Goal: Task Accomplishment & Management: Manage account settings

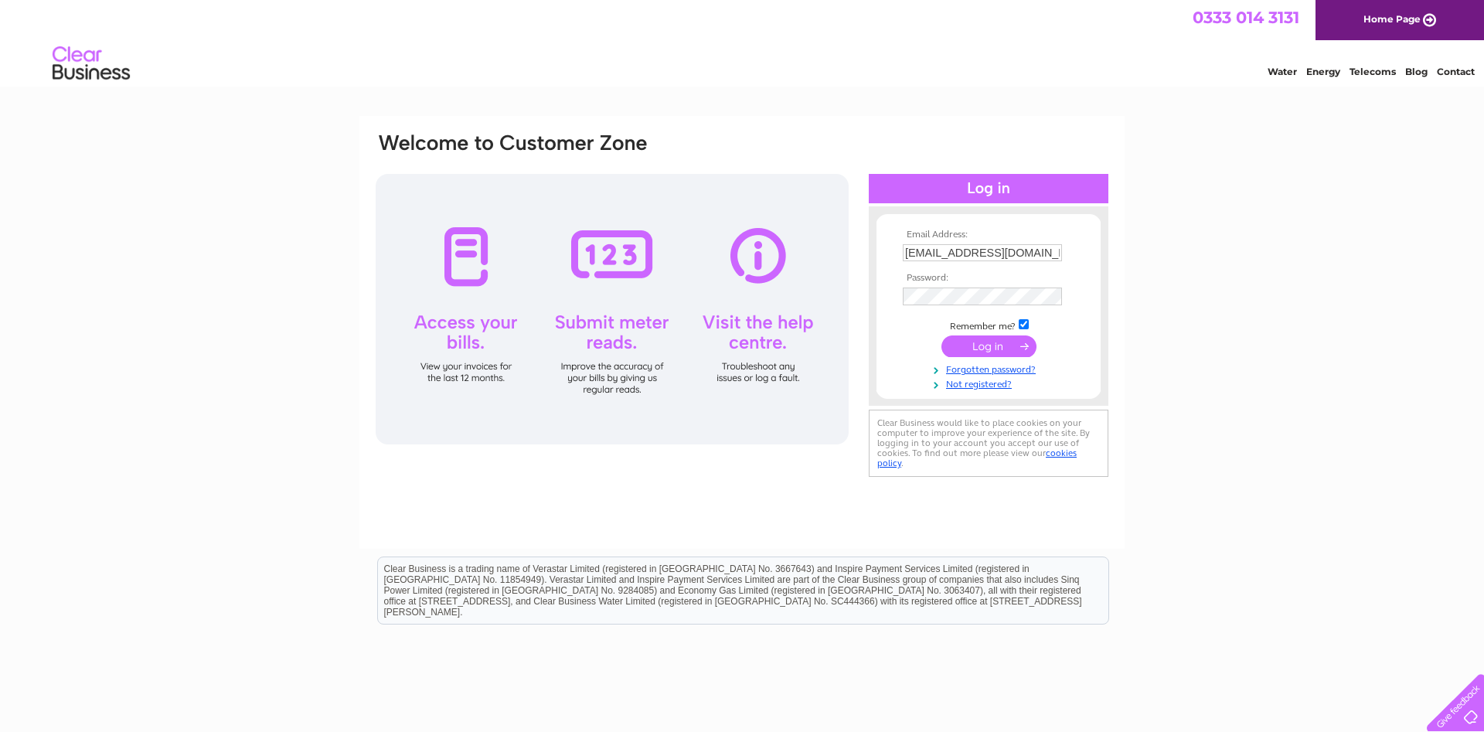
click at [988, 348] on input "submit" at bounding box center [988, 346] width 95 height 22
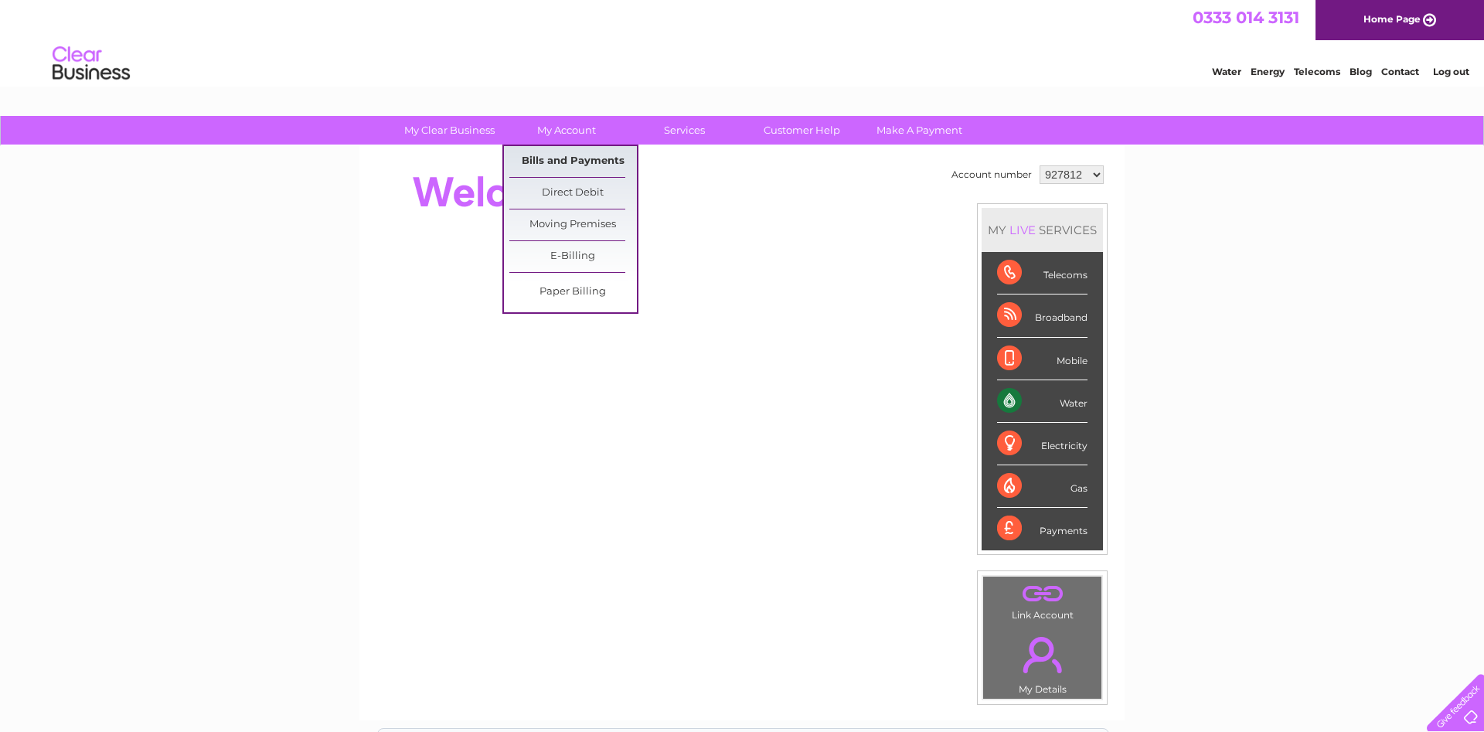
click at [581, 159] on link "Bills and Payments" at bounding box center [573, 161] width 128 height 31
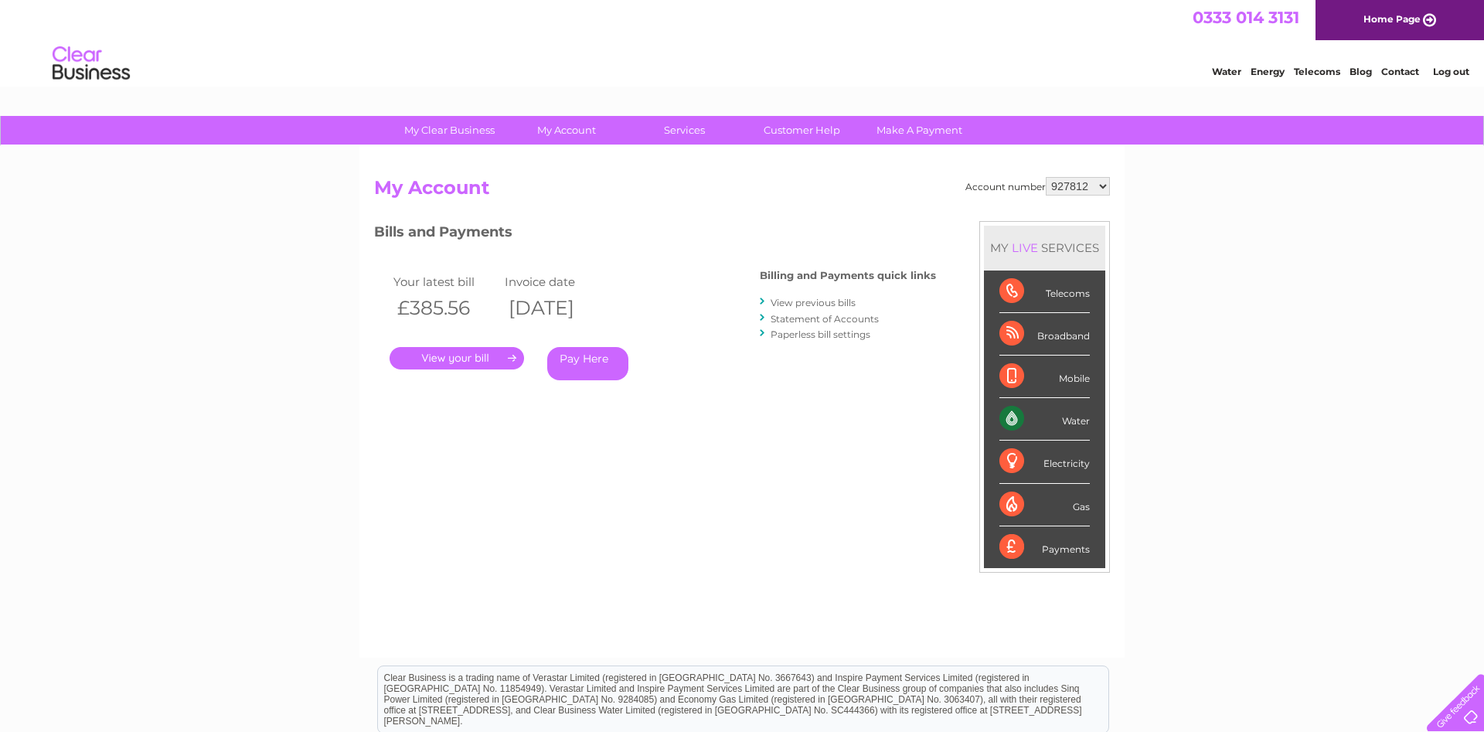
click at [1046, 177] on select "927812 1025711" at bounding box center [1078, 186] width 64 height 19
select select "1025711"
click option "1025711" at bounding box center [0, 0] width 0 height 0
click at [482, 353] on link "." at bounding box center [457, 358] width 134 height 22
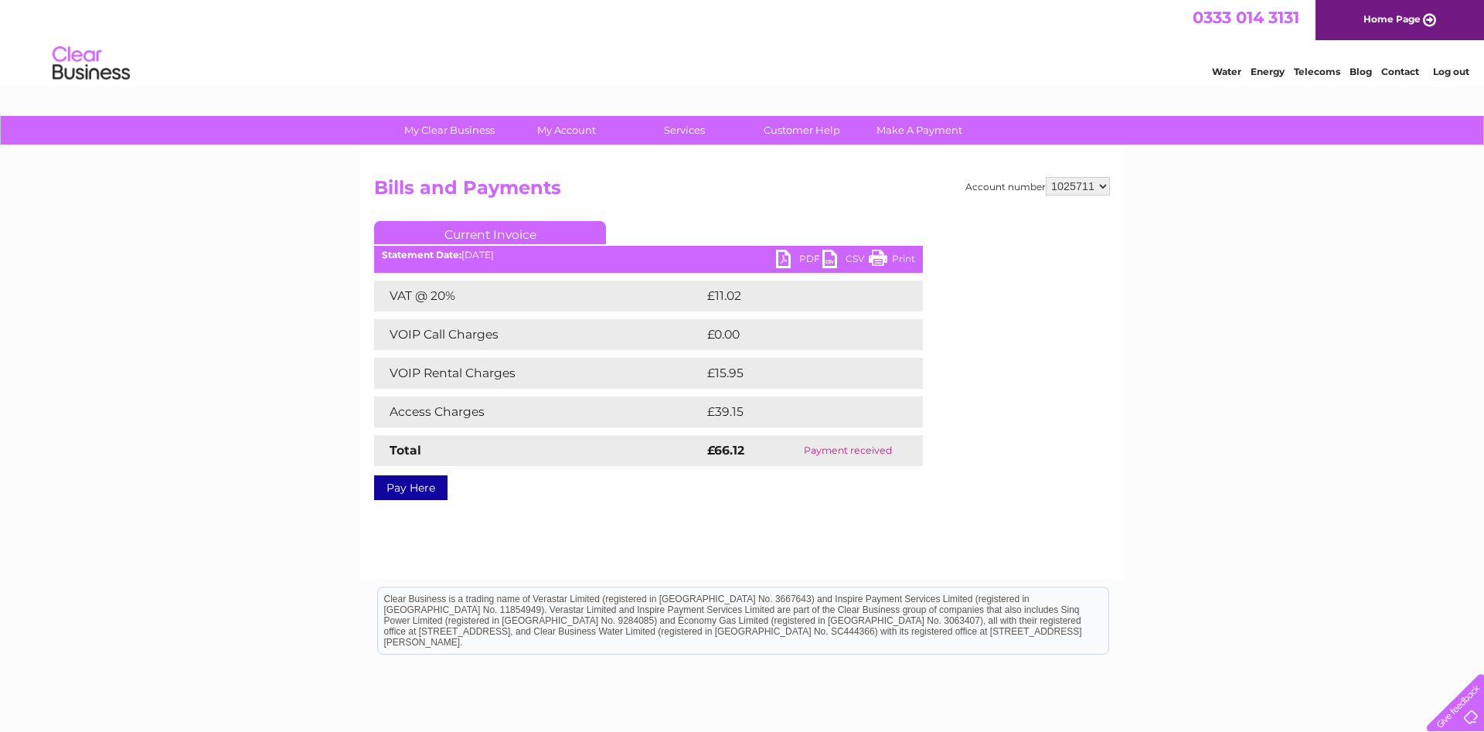
click at [779, 260] on link "PDF" at bounding box center [799, 261] width 46 height 22
